Goal: Check status

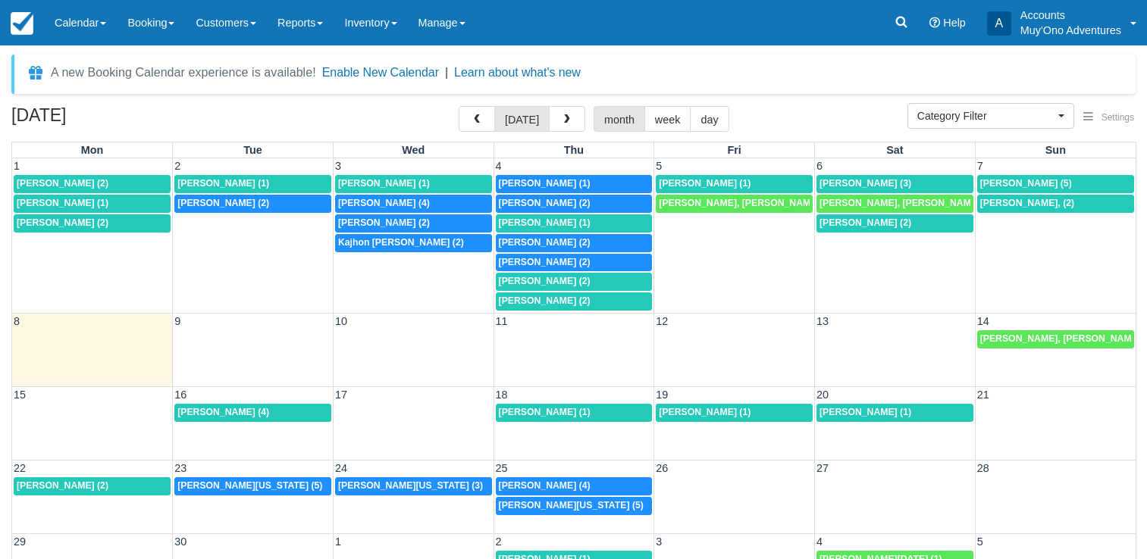
select select
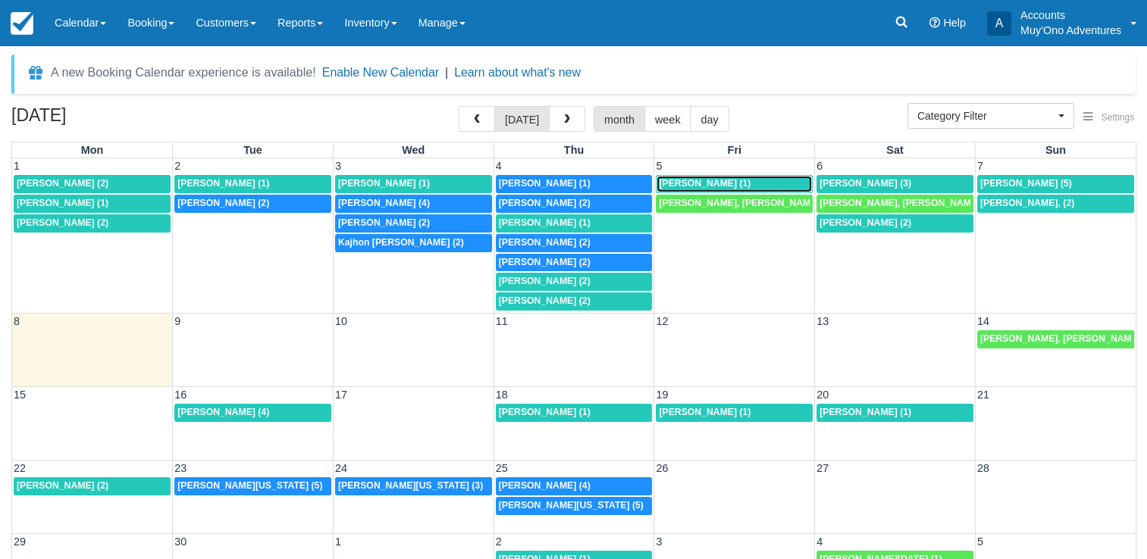
click at [682, 186] on span "[PERSON_NAME] (1)" at bounding box center [705, 183] width 92 height 11
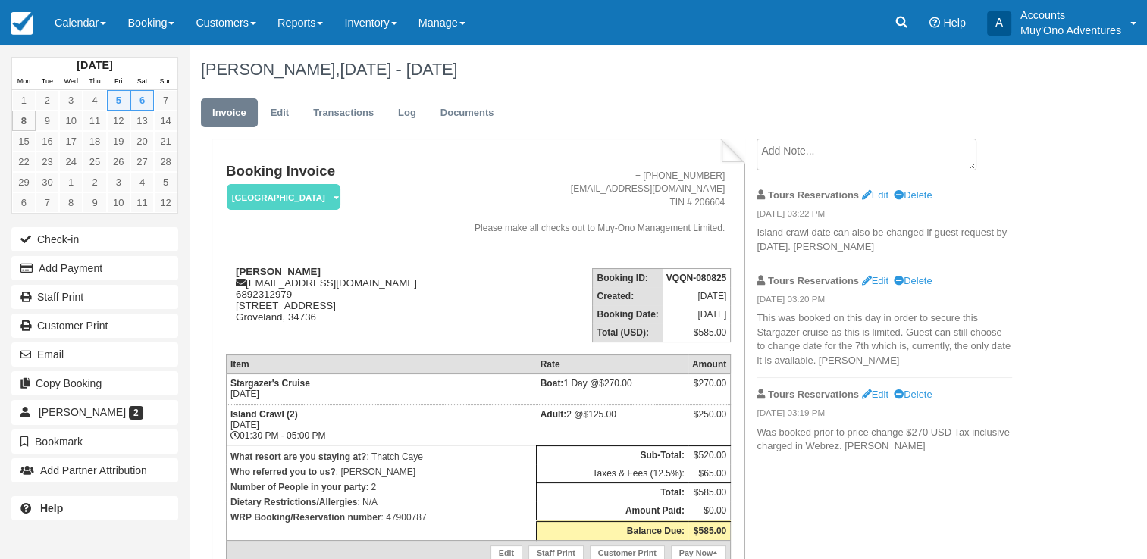
scroll to position [76, 0]
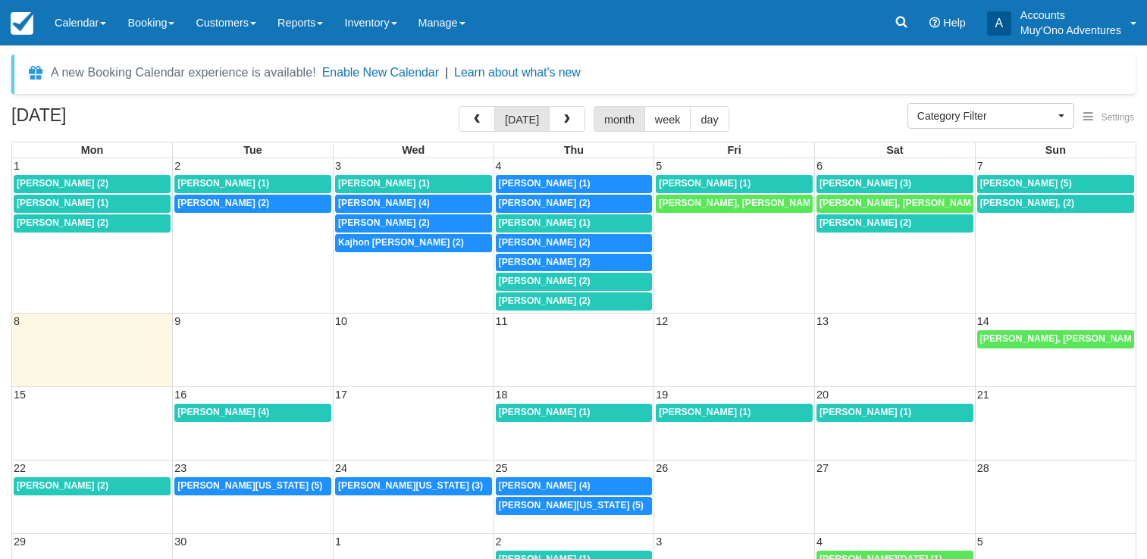
select select
click at [840, 182] on span "[PERSON_NAME] (3)" at bounding box center [865, 183] width 92 height 11
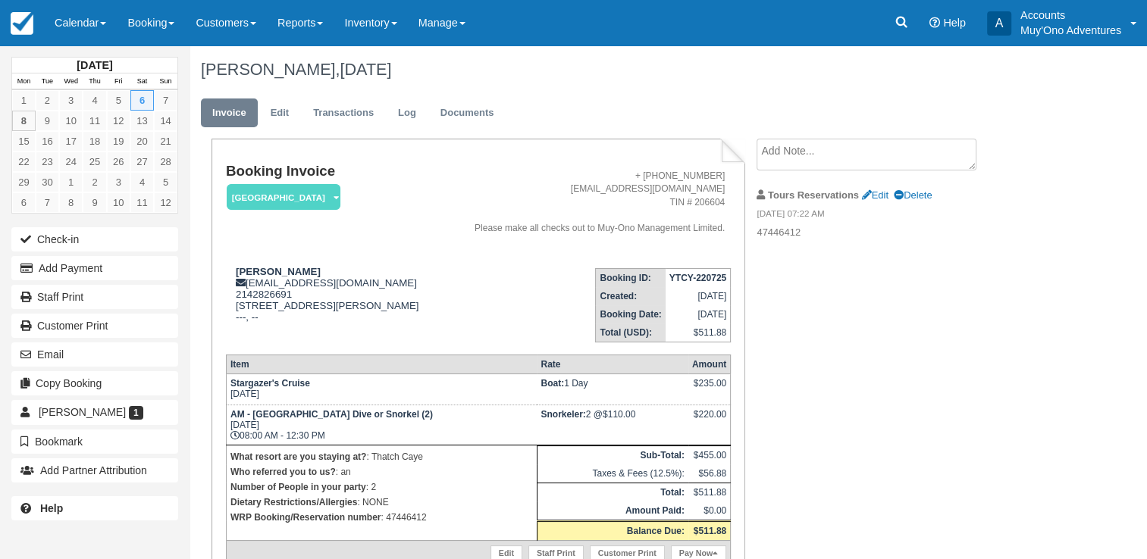
scroll to position [67, 0]
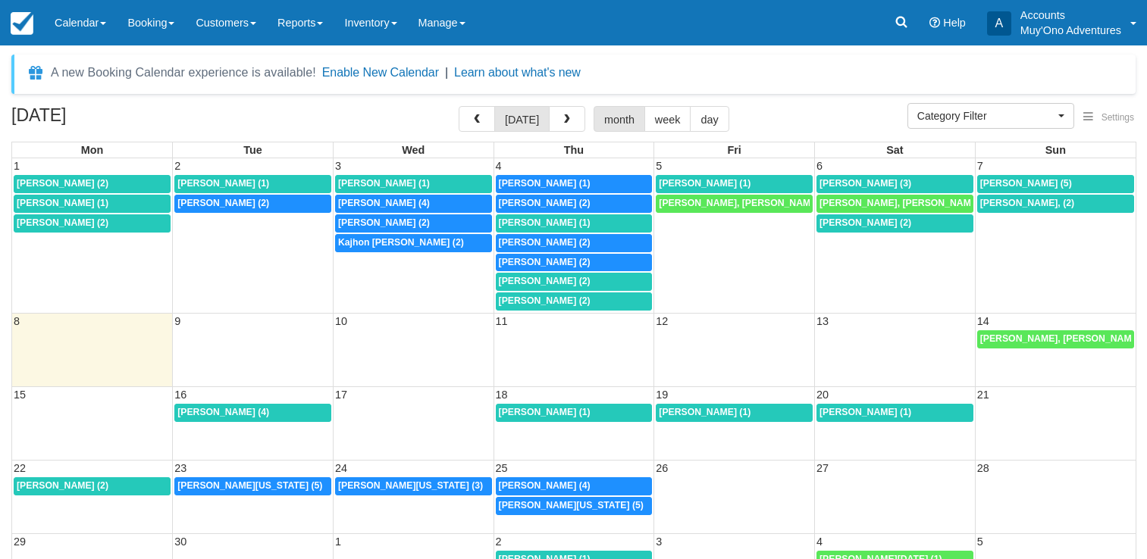
select select
click at [1015, 183] on span "[PERSON_NAME] (5)" at bounding box center [1026, 183] width 92 height 11
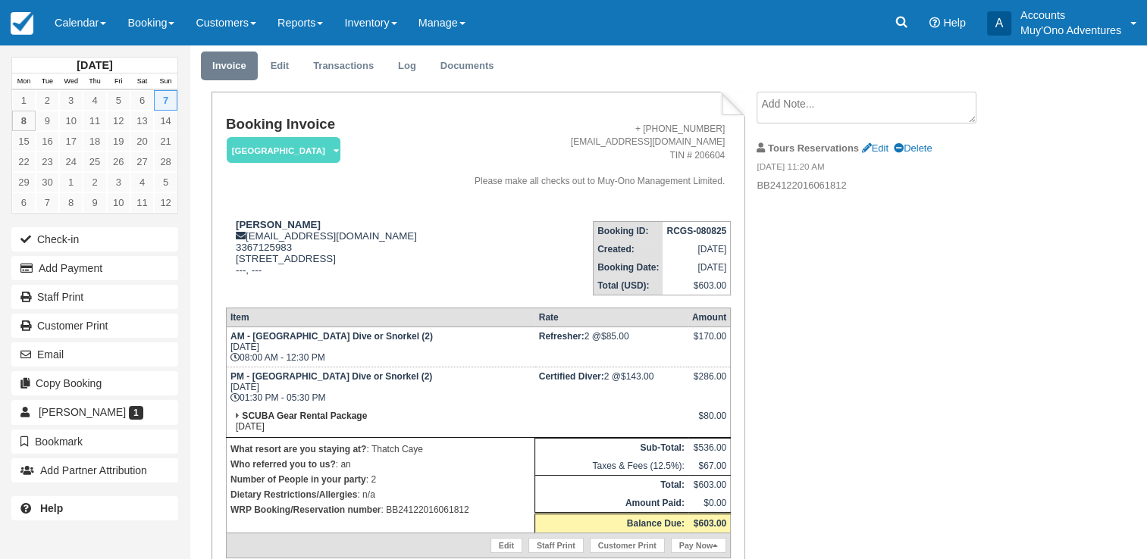
scroll to position [48, 0]
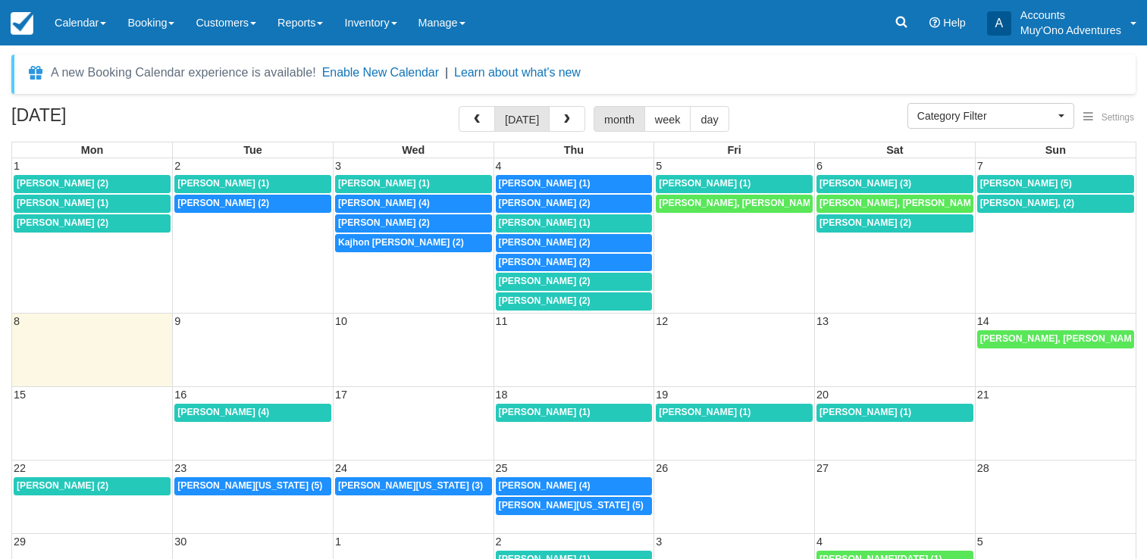
select select
click at [843, 223] on span "[PERSON_NAME] (2)" at bounding box center [865, 222] width 92 height 11
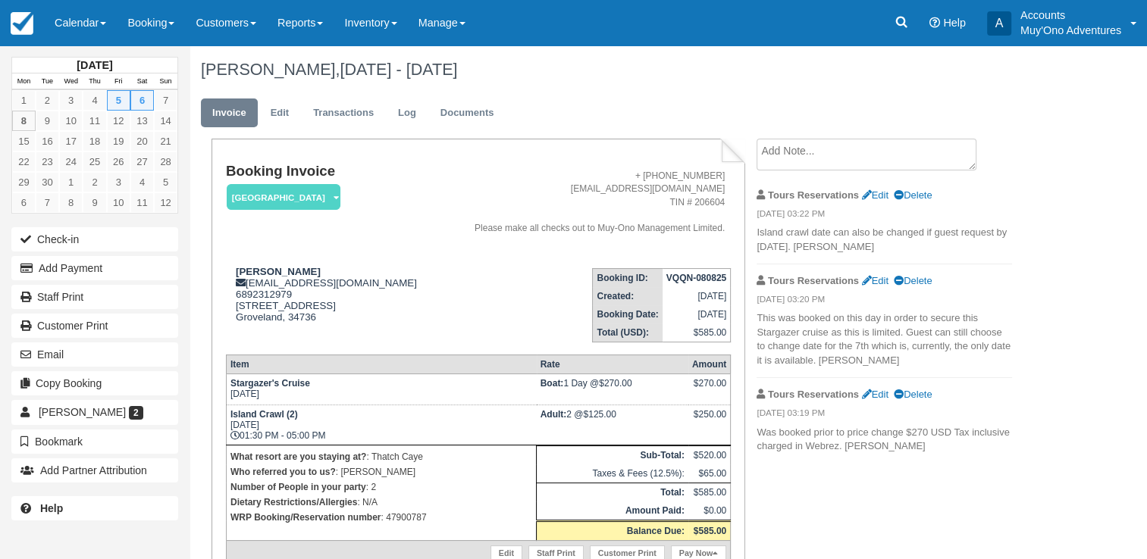
scroll to position [14, 0]
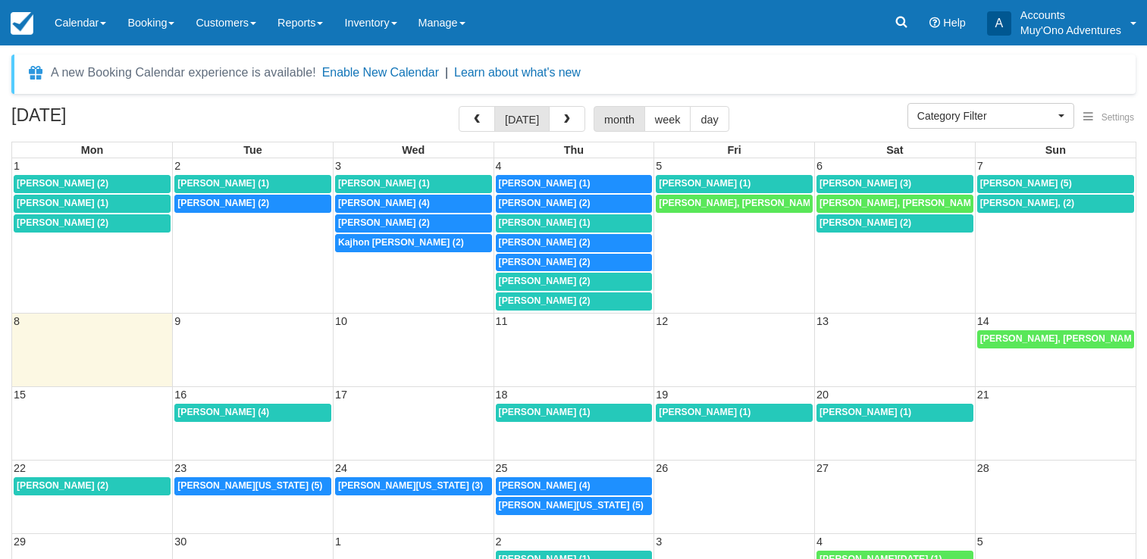
select select
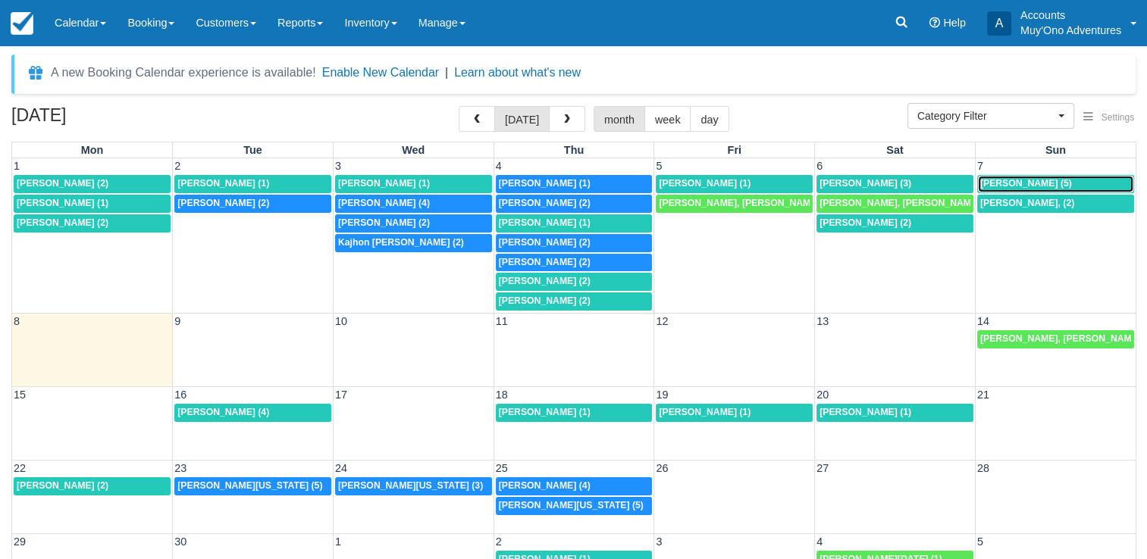
click at [1019, 178] on span "[PERSON_NAME] (5)" at bounding box center [1026, 183] width 92 height 11
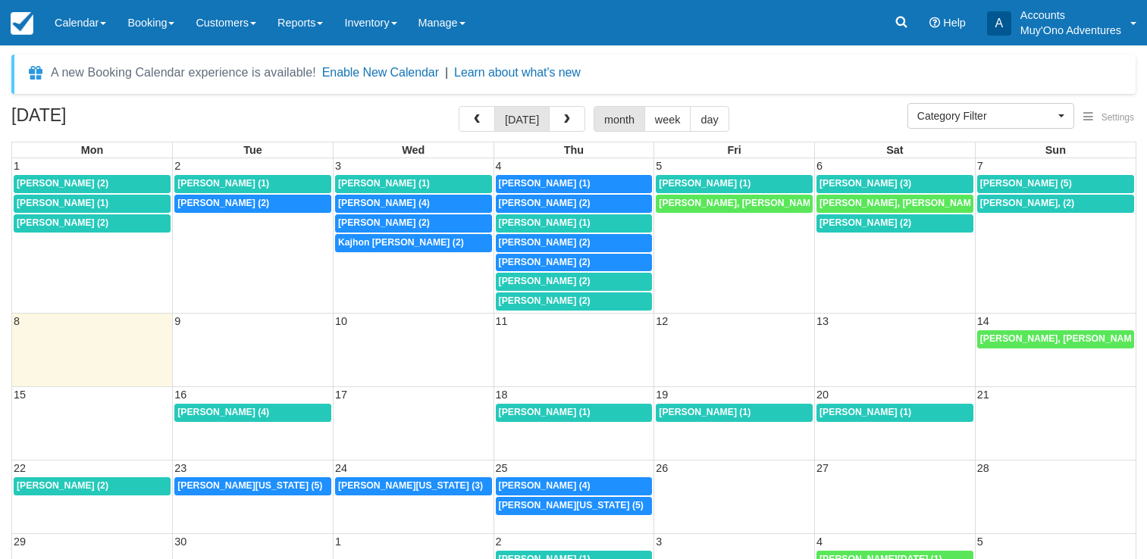
select select
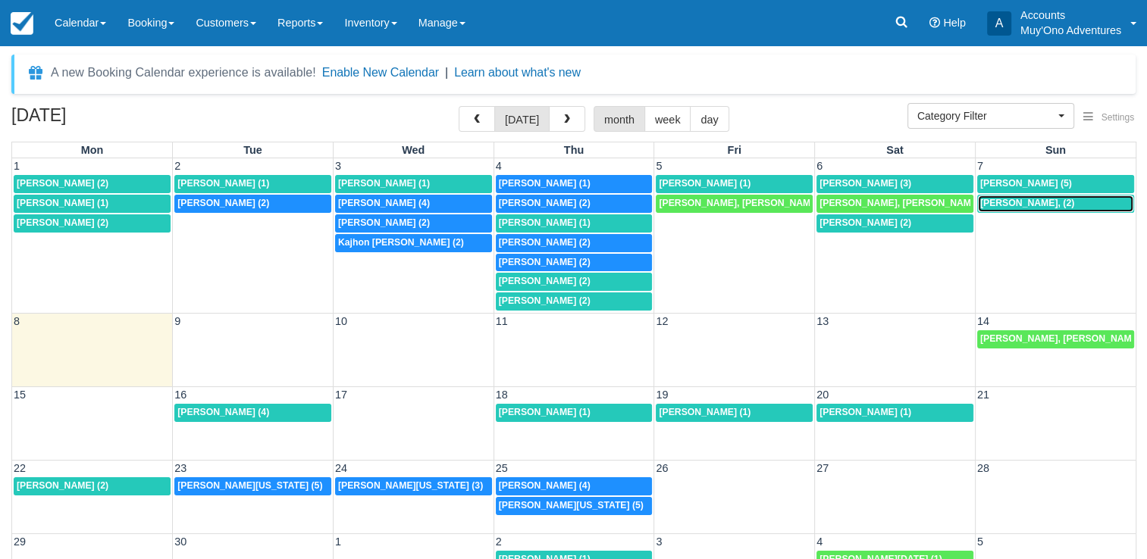
click at [1028, 200] on span "[PERSON_NAME], (2)" at bounding box center [1027, 203] width 94 height 11
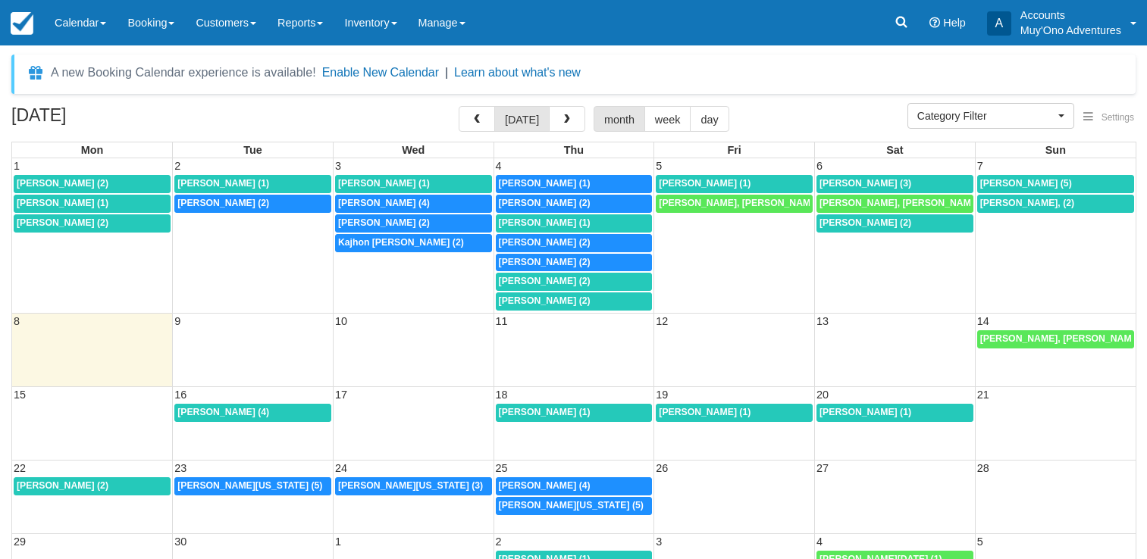
select select
